Goal: Information Seeking & Learning: Learn about a topic

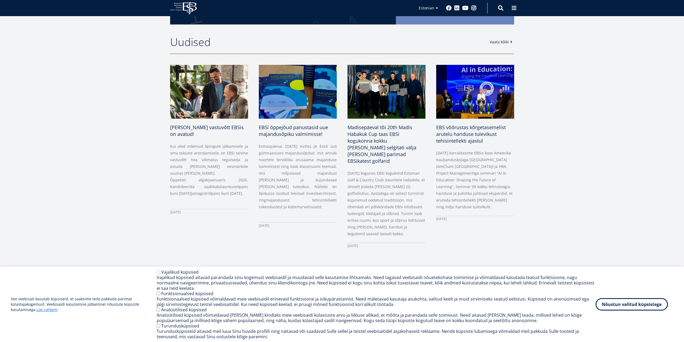
scroll to position [201, 0]
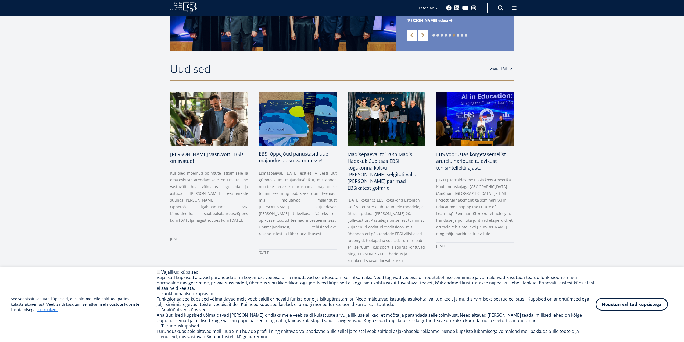
click at [291, 156] on span "EBSi õppejõud panustasid uue majandusõpiku valmimisse!" at bounding box center [293, 156] width 69 height 13
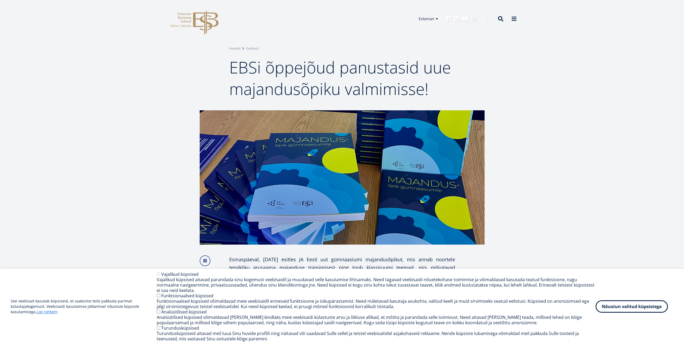
scroll to position [54, 0]
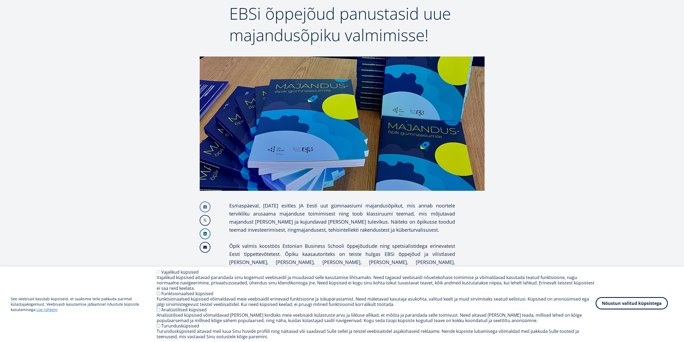
click at [642, 305] on button "Nõustun valitud küpsistega" at bounding box center [632, 303] width 72 height 12
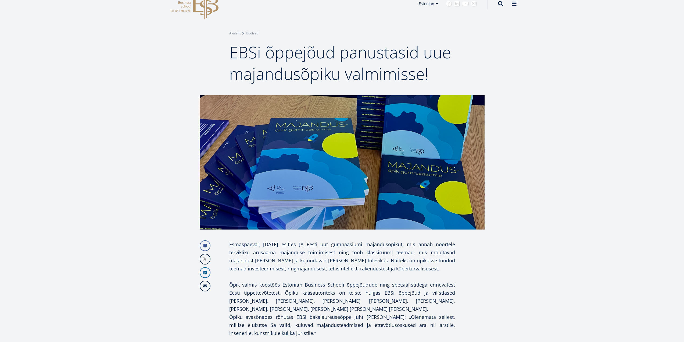
scroll to position [0, 0]
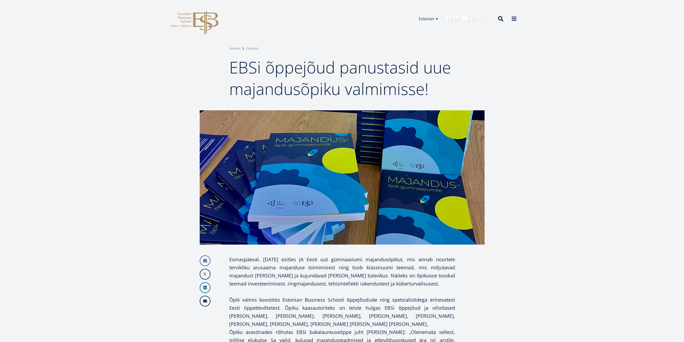
click at [285, 189] on img at bounding box center [342, 177] width 285 height 134
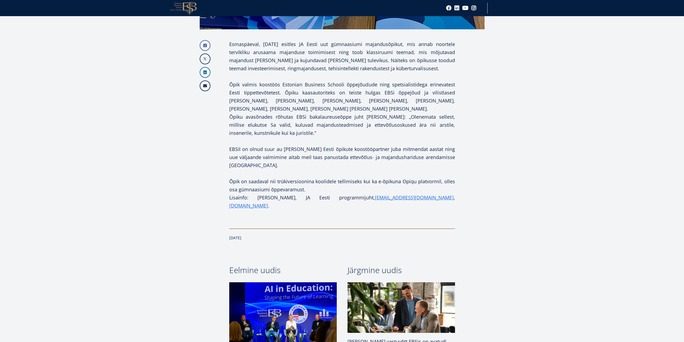
scroll to position [114, 0]
